Goal: Navigation & Orientation: Find specific page/section

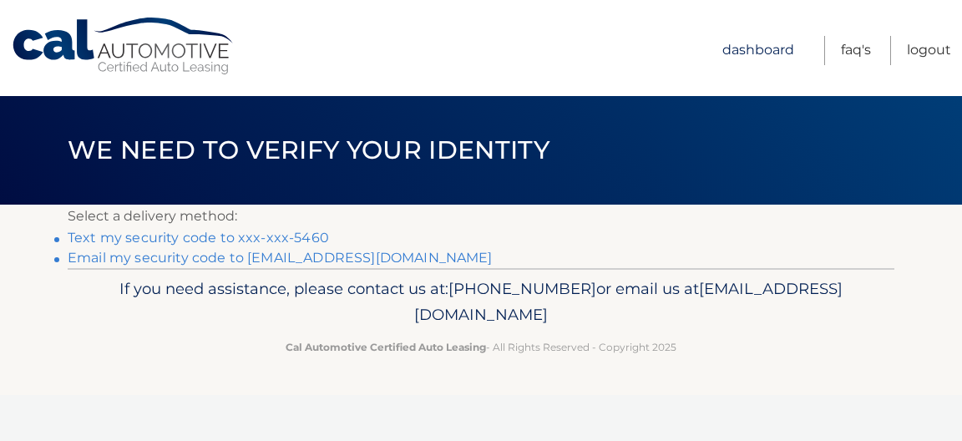
click at [746, 48] on link "Dashboard" at bounding box center [758, 50] width 72 height 29
click at [571, 147] on header "We need to verify your identity" at bounding box center [481, 150] width 827 height 109
click at [849, 48] on link "FAQ's" at bounding box center [856, 50] width 30 height 29
click at [849, 50] on link "FAQ's" at bounding box center [856, 50] width 30 height 29
click at [851, 48] on link "FAQ's" at bounding box center [856, 50] width 30 height 29
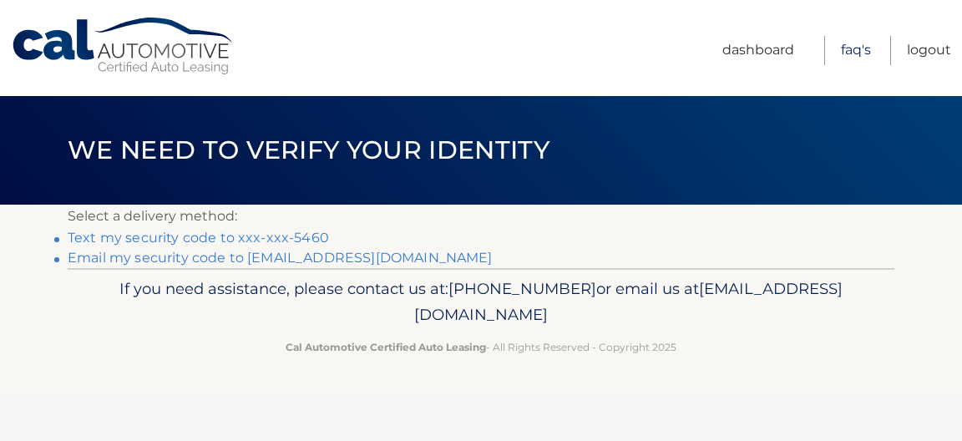
click at [854, 47] on link "FAQ's" at bounding box center [856, 50] width 30 height 29
click at [938, 47] on link "Logout" at bounding box center [929, 50] width 44 height 29
